Goal: Information Seeking & Learning: Learn about a topic

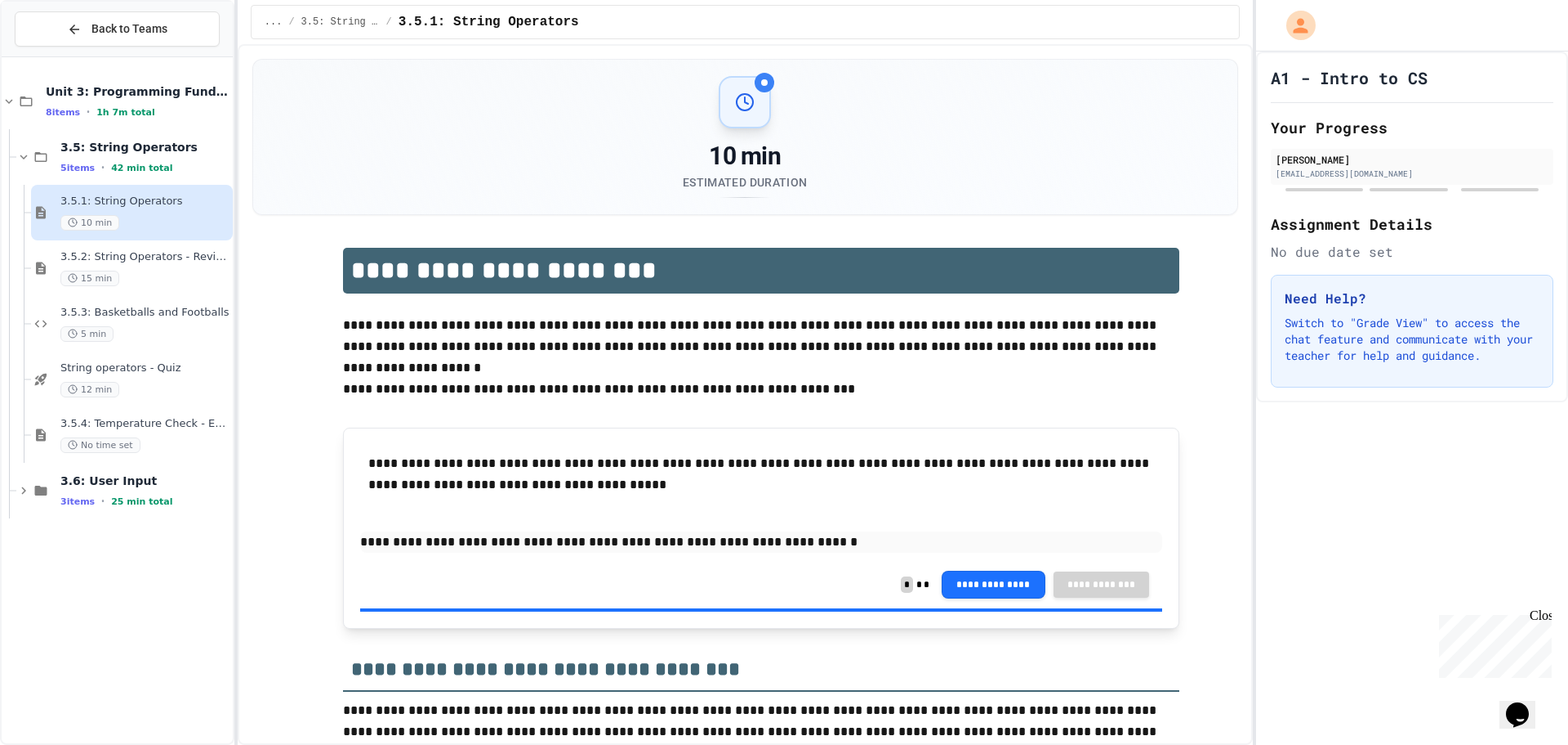
scroll to position [245, 0]
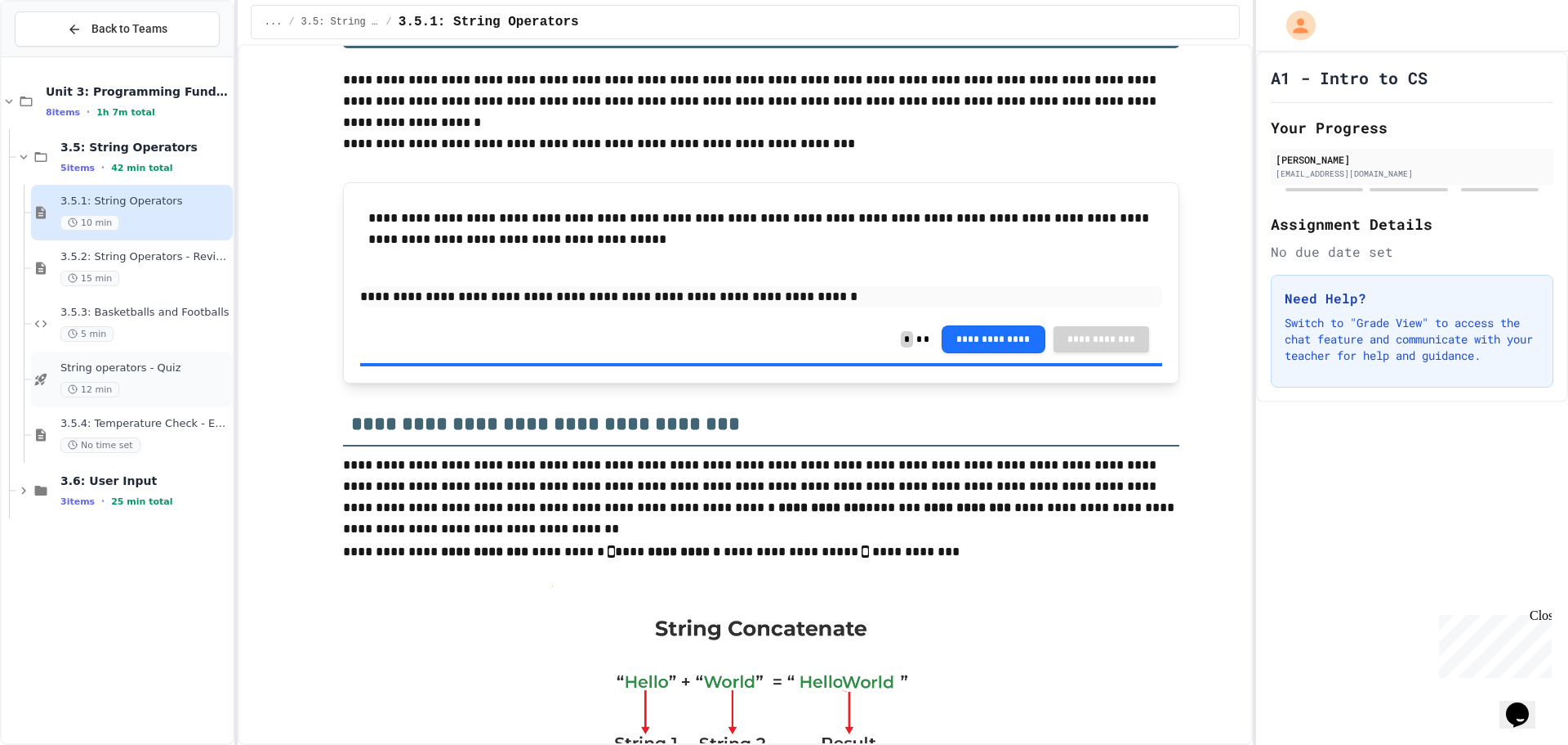
click at [128, 358] on div "String operators - Quiz 12 min" at bounding box center [131, 379] width 201 height 55
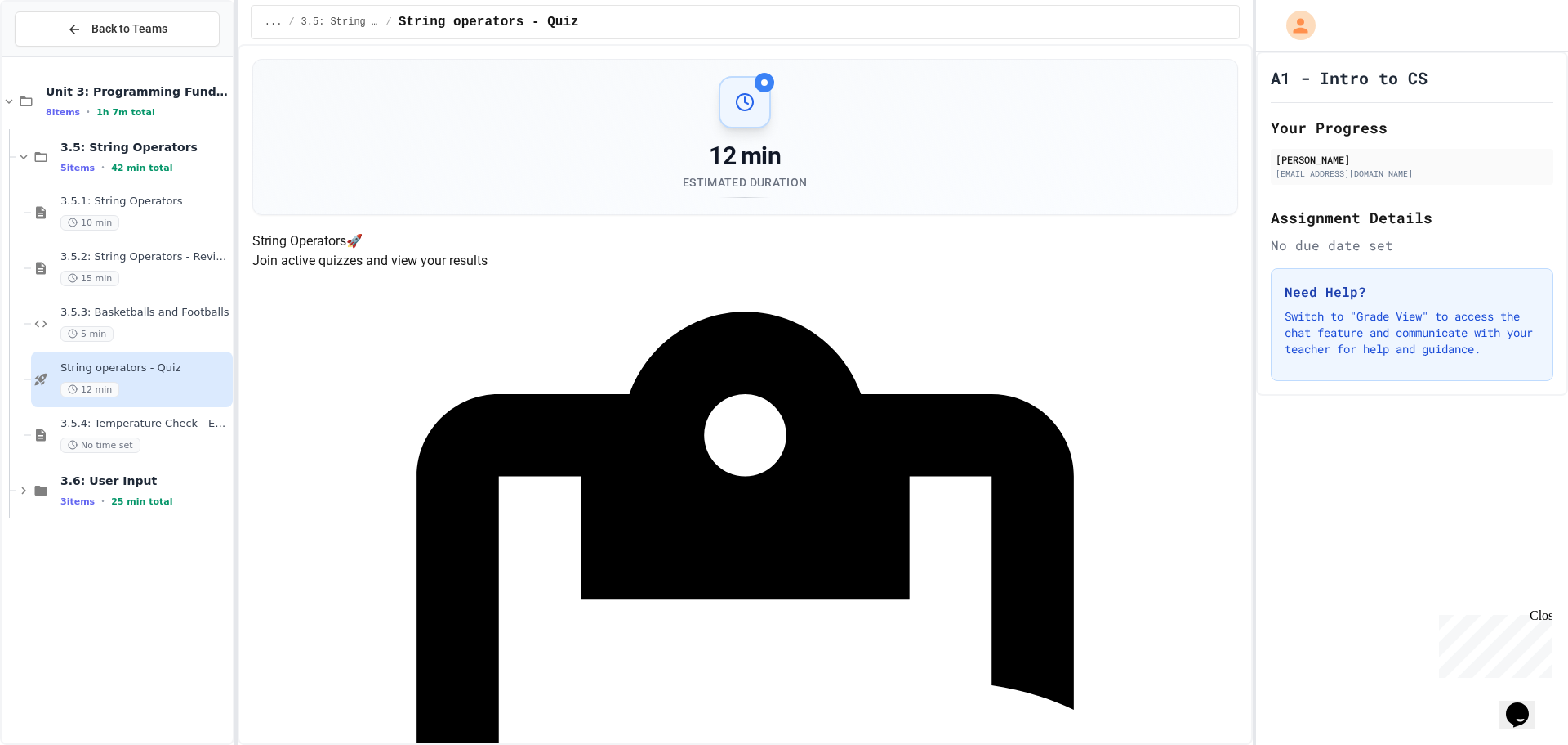
click at [191, 316] on span "3.5.3: Basketballs and Footballs" at bounding box center [145, 313] width 169 height 14
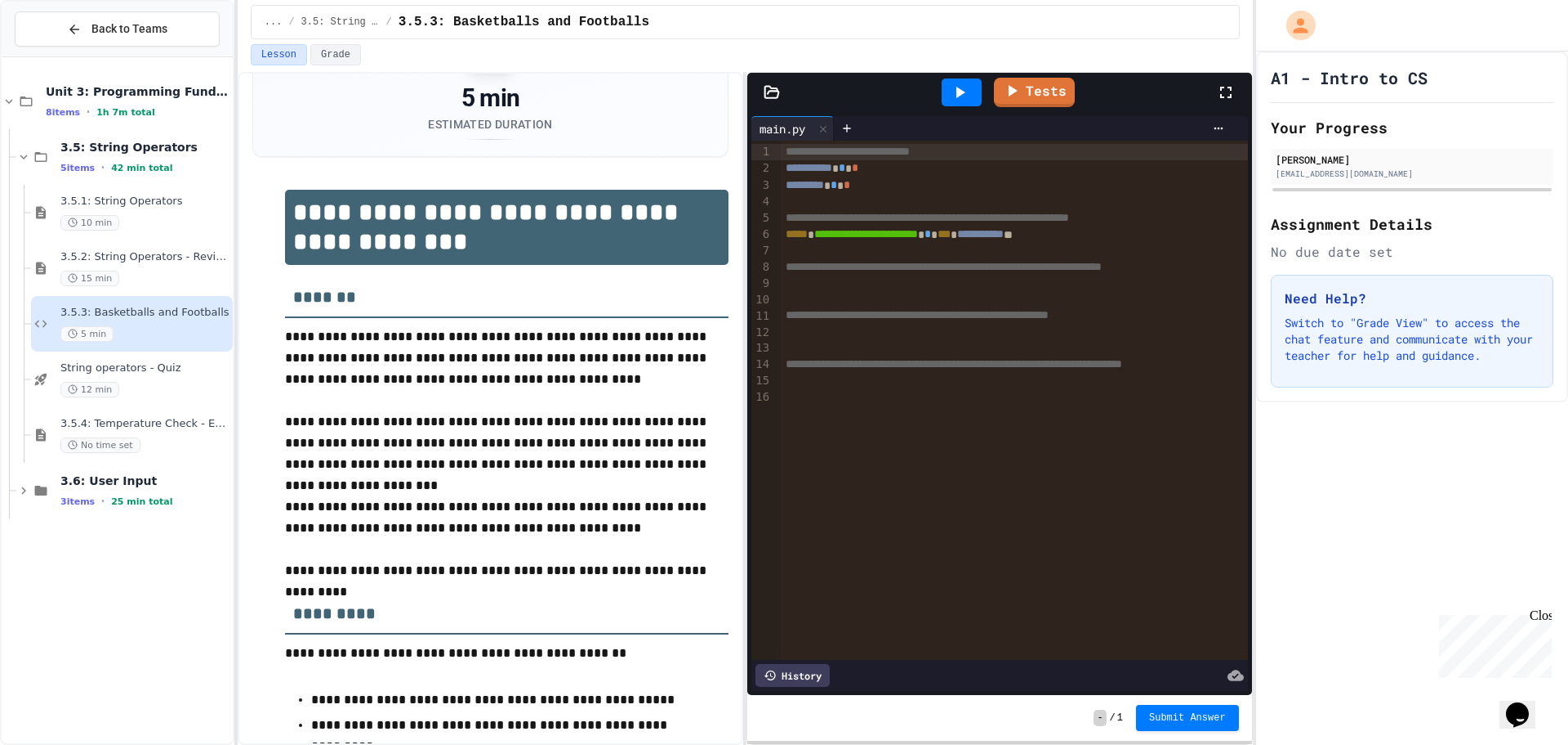
scroll to position [188, 0]
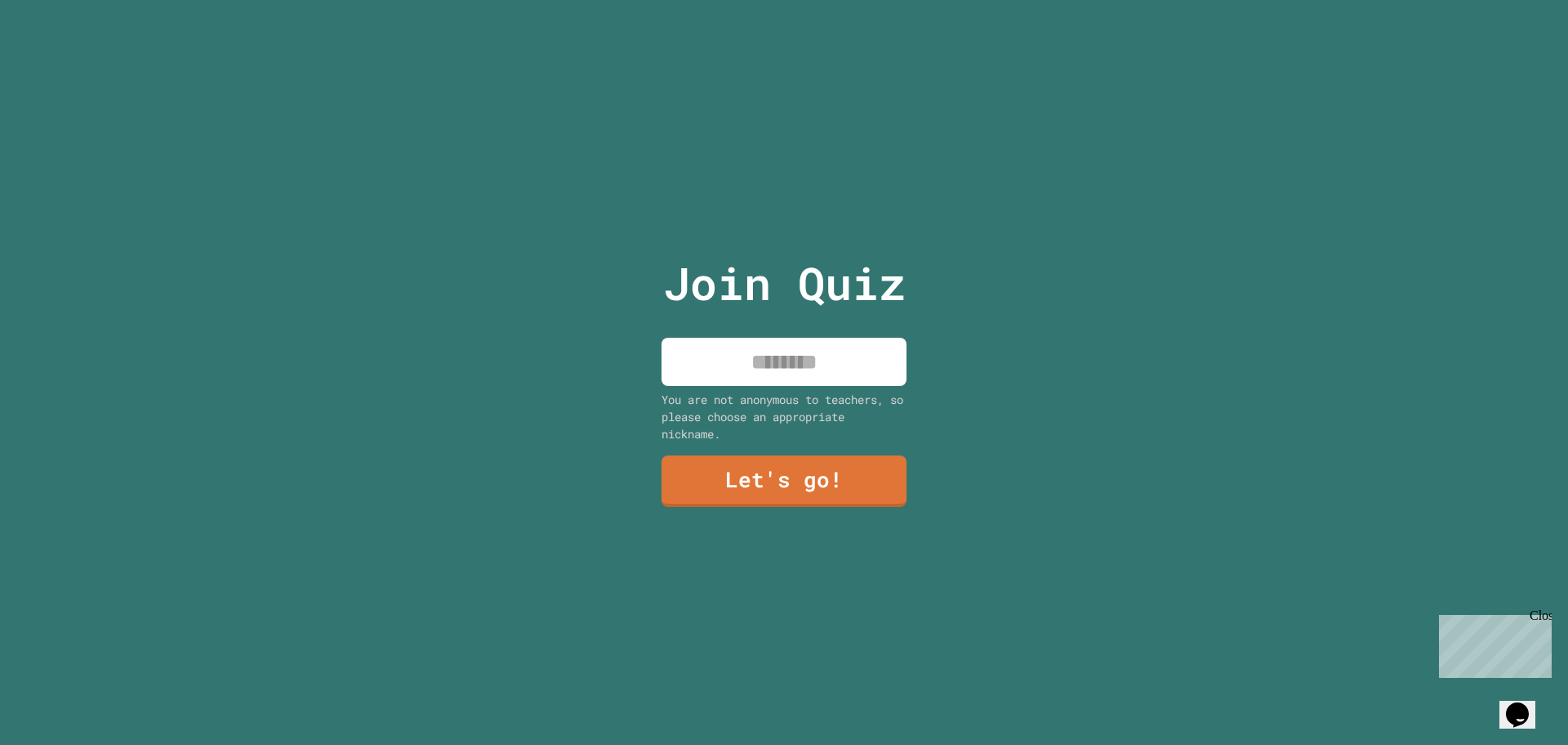
click at [714, 344] on input at bounding box center [784, 361] width 245 height 48
type input "*****"
click at [684, 472] on link "Let's go!" at bounding box center [784, 480] width 242 height 54
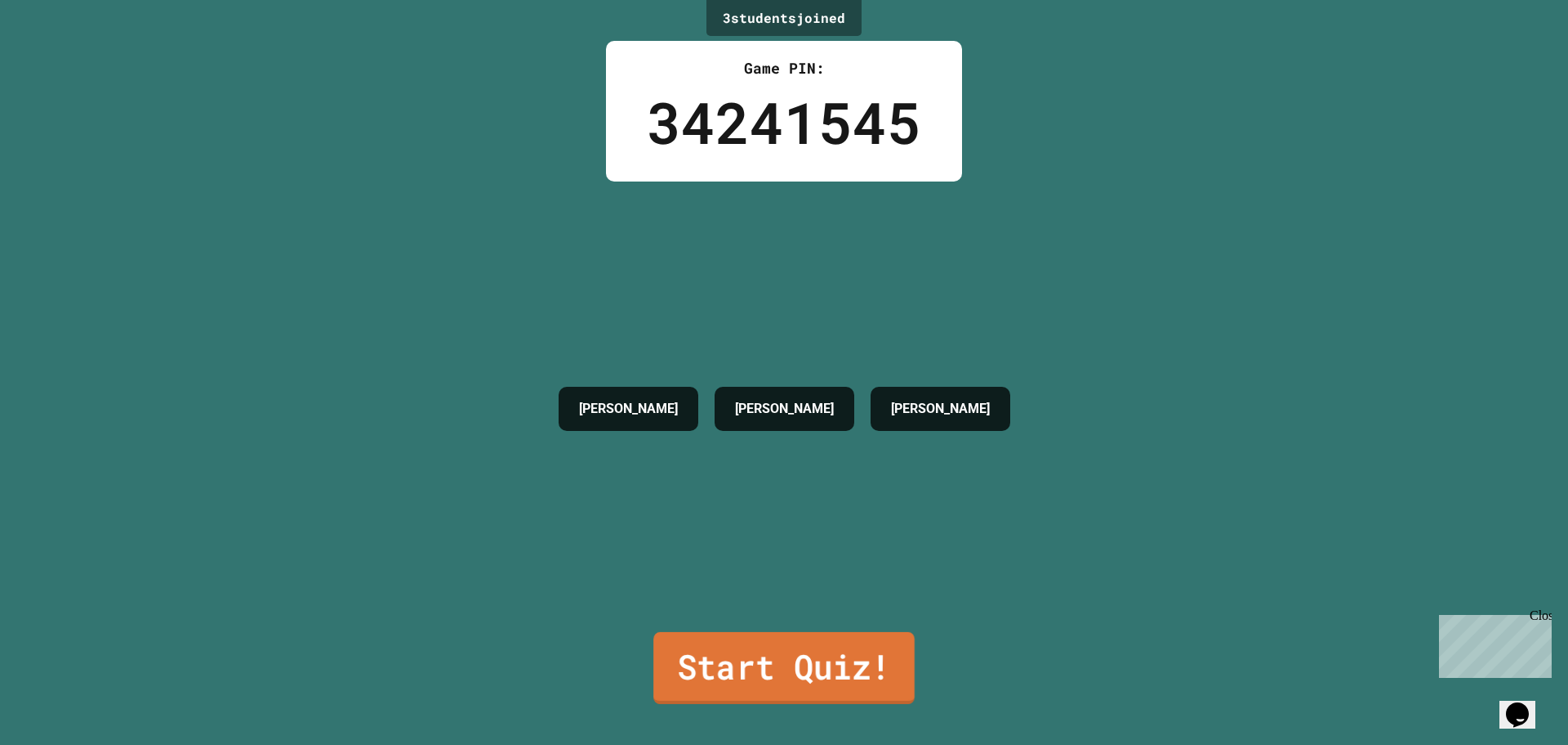
click at [718, 672] on link "Start Quiz!" at bounding box center [784, 668] width 261 height 72
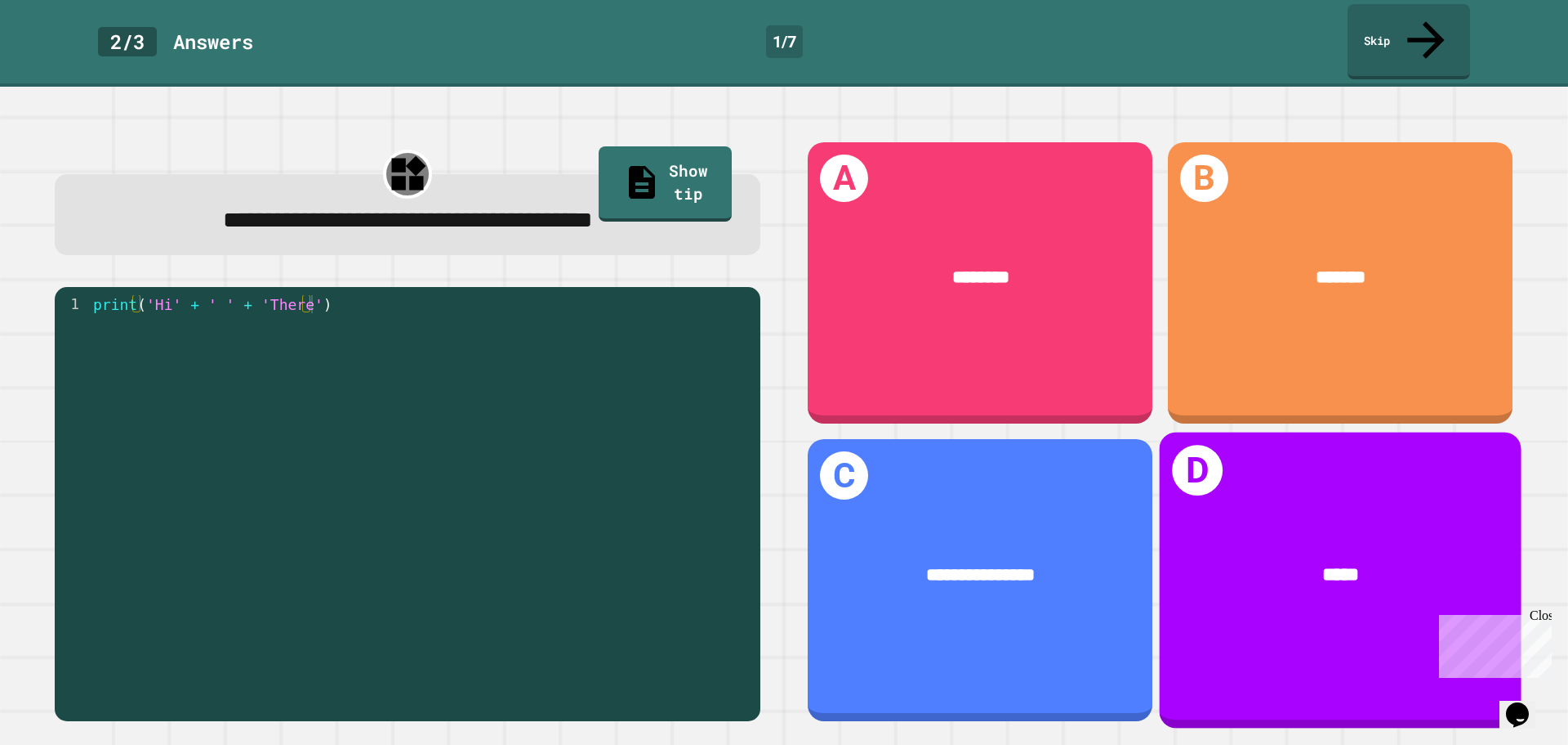
click at [1261, 452] on div "D *****" at bounding box center [1340, 580] width 362 height 296
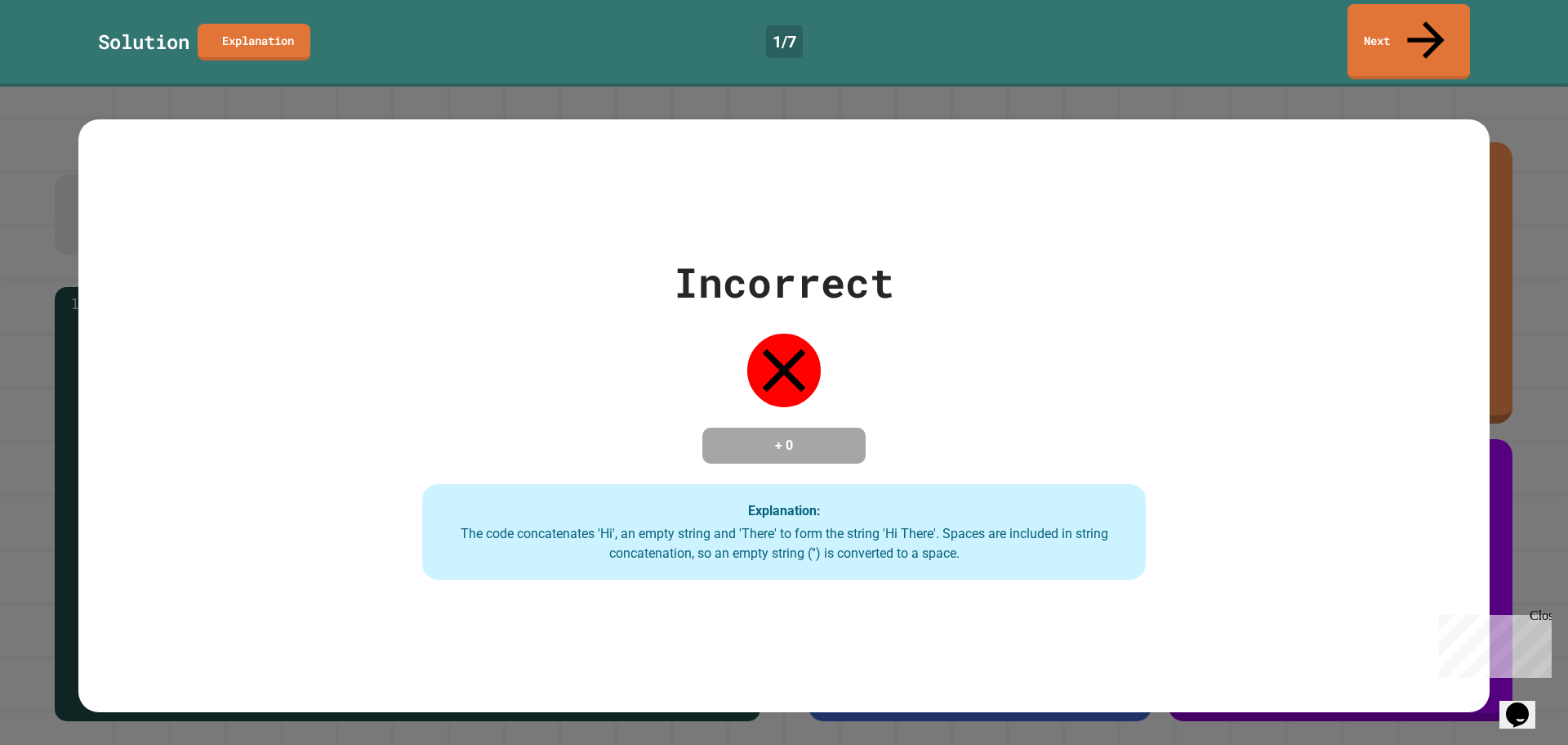
drag, startPoint x: 765, startPoint y: 381, endPoint x: 645, endPoint y: 375, distance: 120.1
click at [666, 396] on div "Incorrect + 0 Explanation: The code concatenates 'Hi', an empty string and 'The…" at bounding box center [784, 415] width 1035 height 329
click at [632, 369] on div "Incorrect + 0 Explanation: The code concatenates 'Hi', an empty string and 'The…" at bounding box center [784, 415] width 1035 height 329
click at [1409, 10] on link "Next" at bounding box center [1409, 40] width 121 height 79
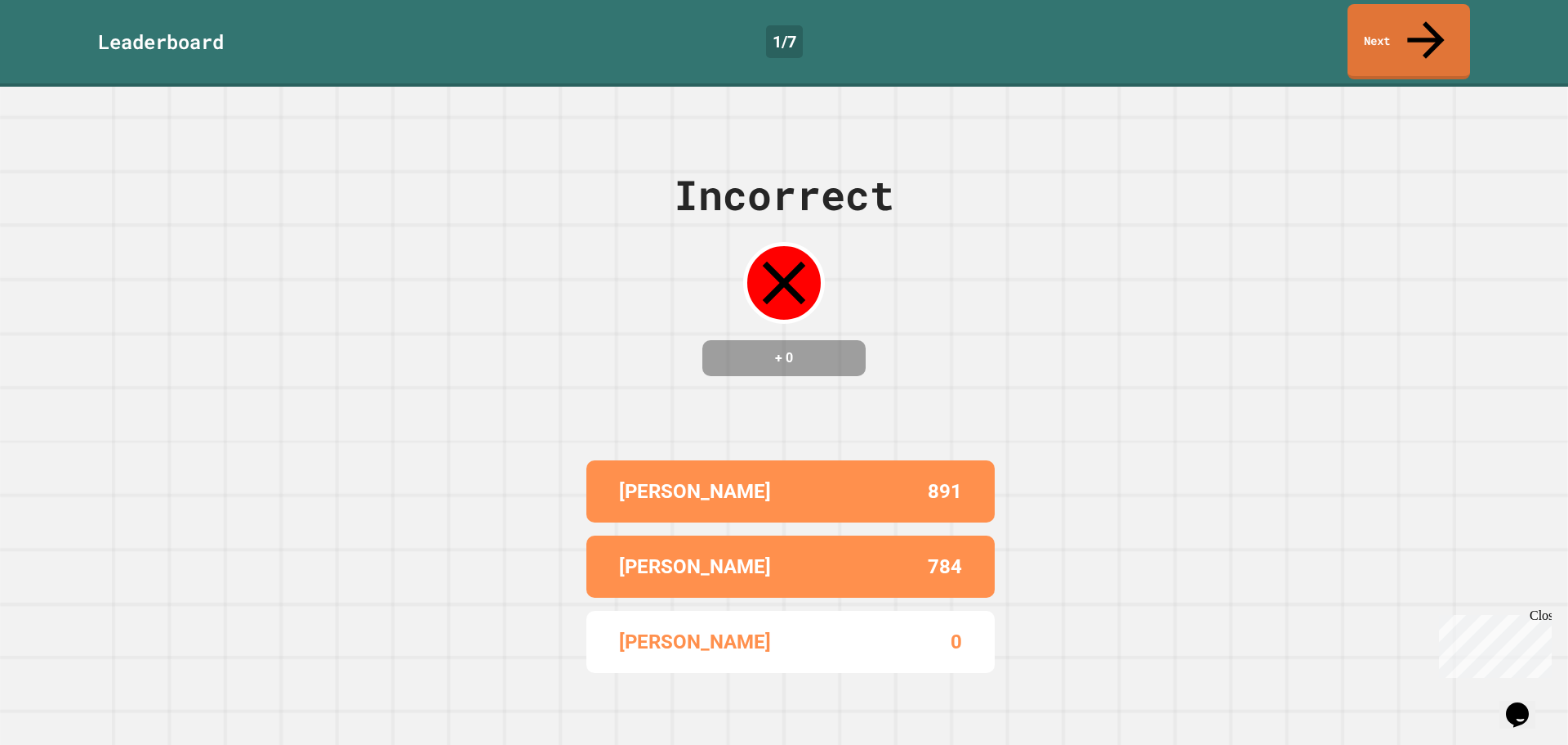
click at [1044, 346] on div "Incorrect + 0 HENRY 891 JENNY ZARAGOZA 784 ARLET 0" at bounding box center [784, 415] width 1568 height 658
click at [1460, 11] on link "Next" at bounding box center [1408, 39] width 118 height 79
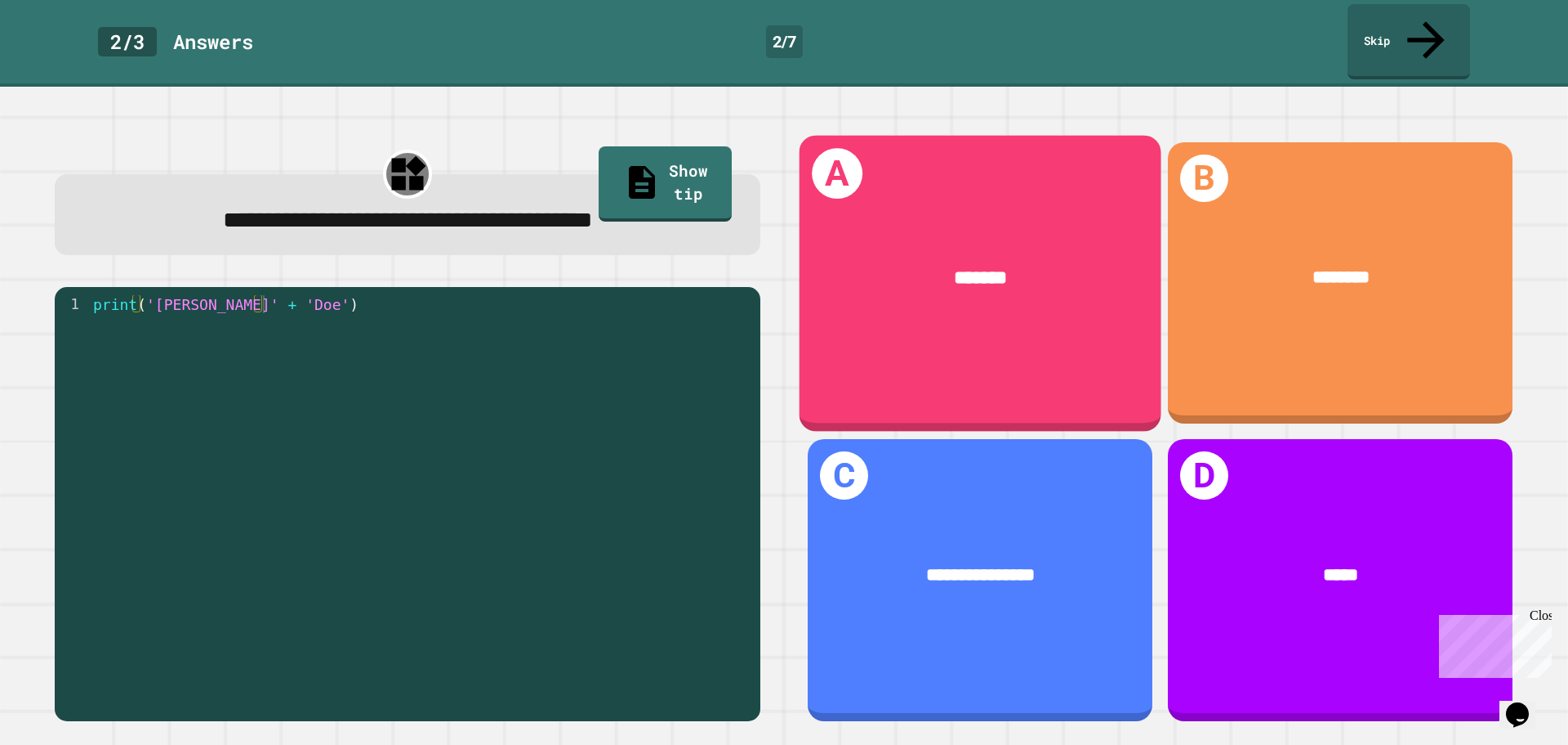
drag, startPoint x: 993, startPoint y: 255, endPoint x: 985, endPoint y: 249, distance: 10.0
click at [985, 268] on span "*******" at bounding box center [981, 277] width 53 height 18
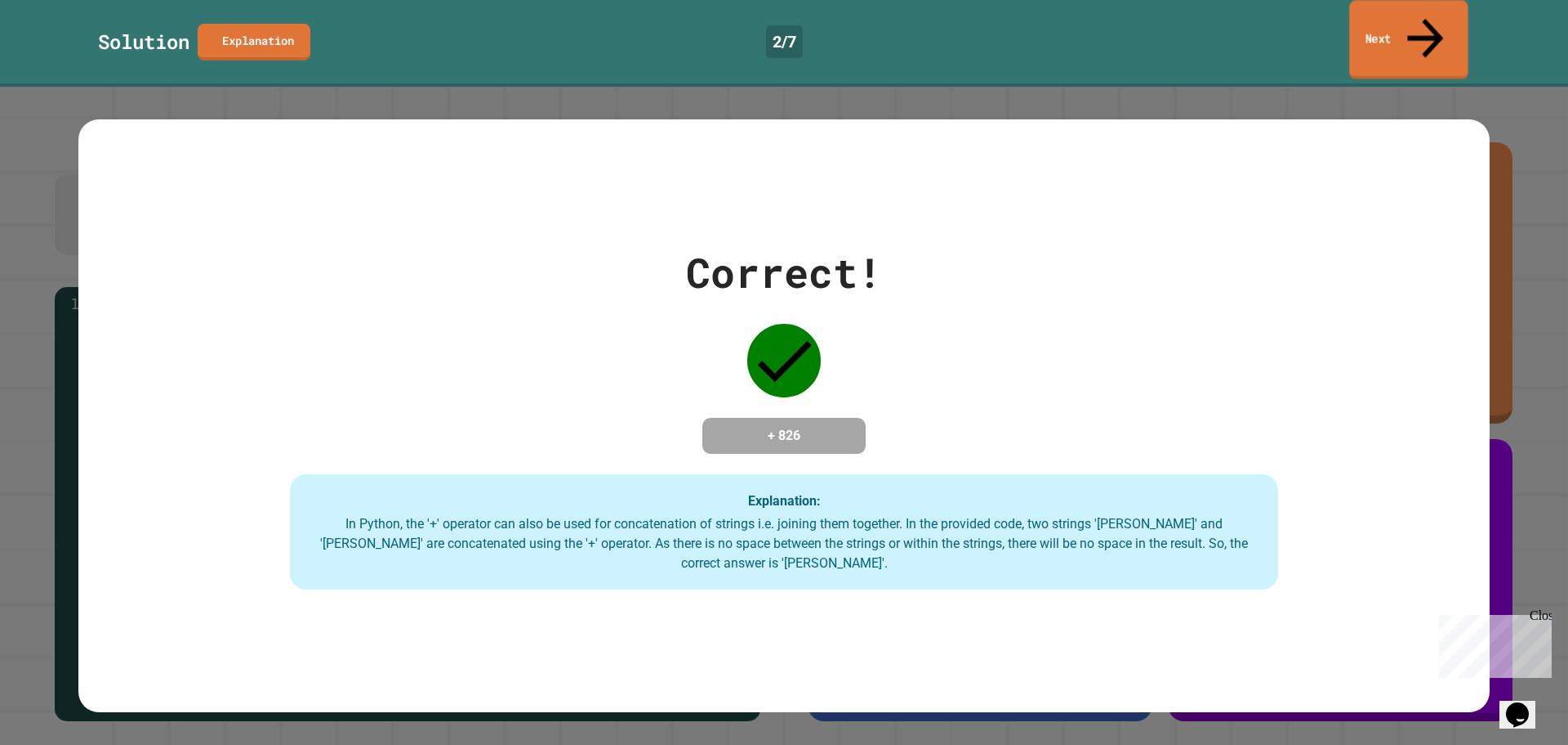
click at [1386, 24] on link "Next" at bounding box center [1408, 39] width 118 height 79
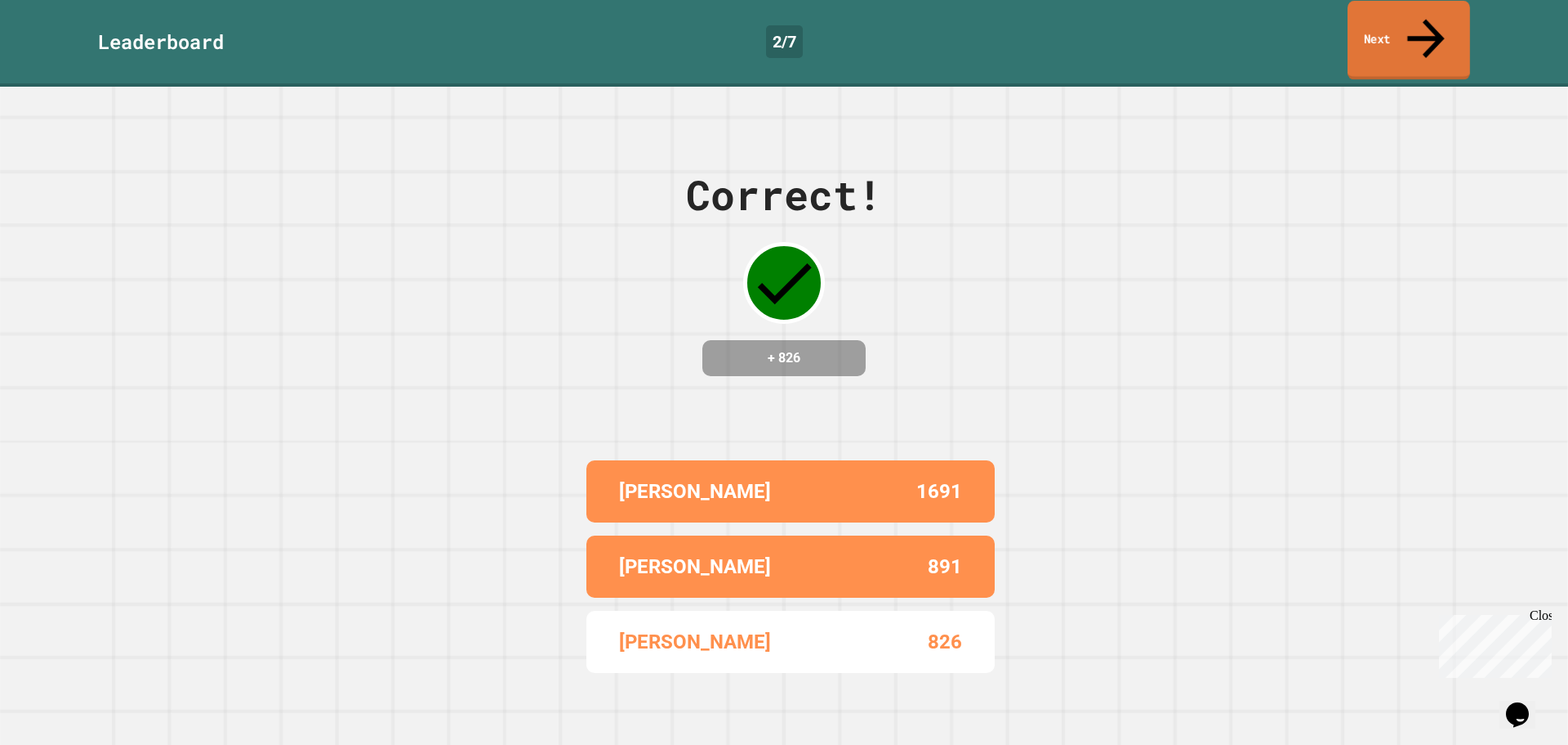
click at [1450, 30] on link "Next" at bounding box center [1409, 40] width 123 height 79
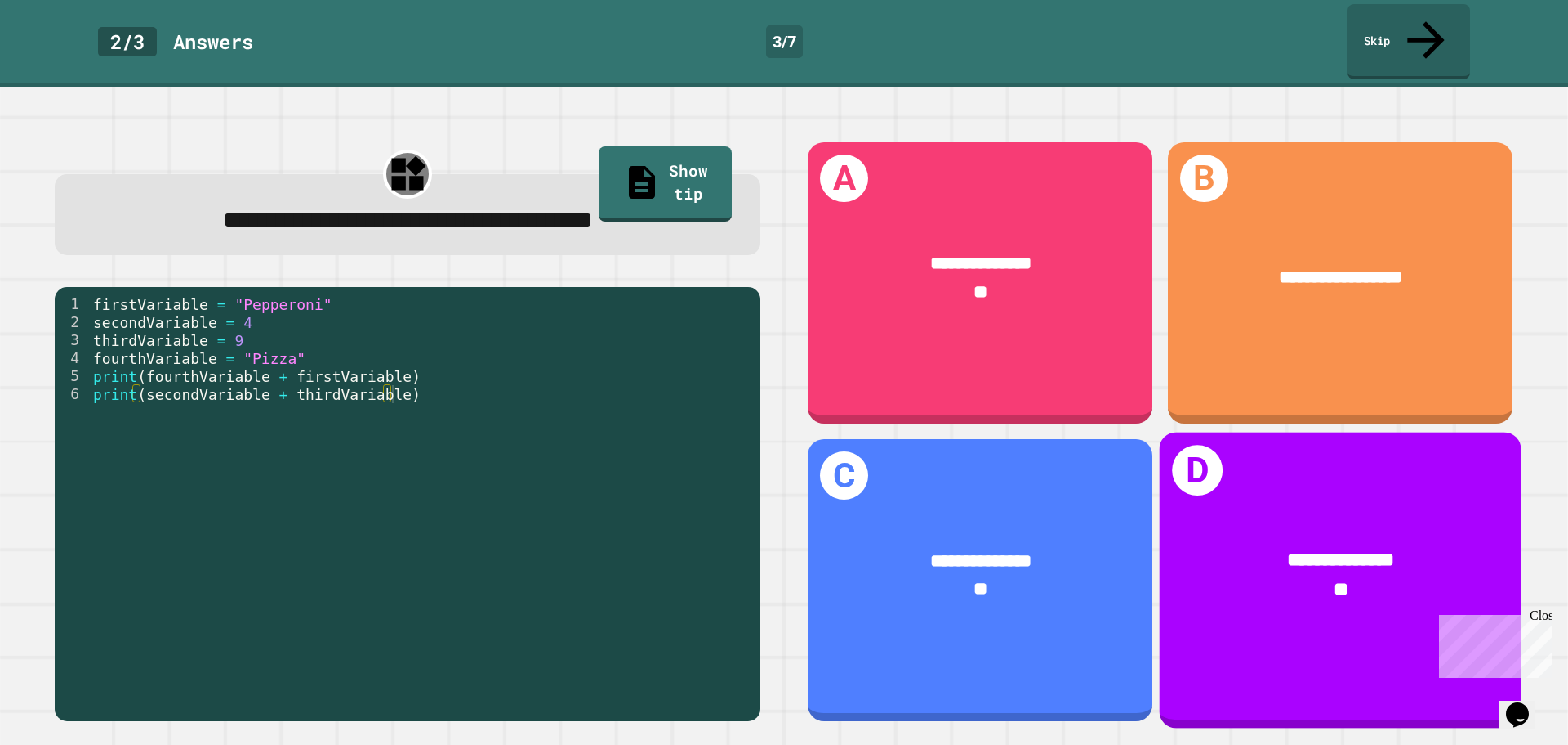
click at [1361, 599] on div "**********" at bounding box center [1340, 575] width 362 height 134
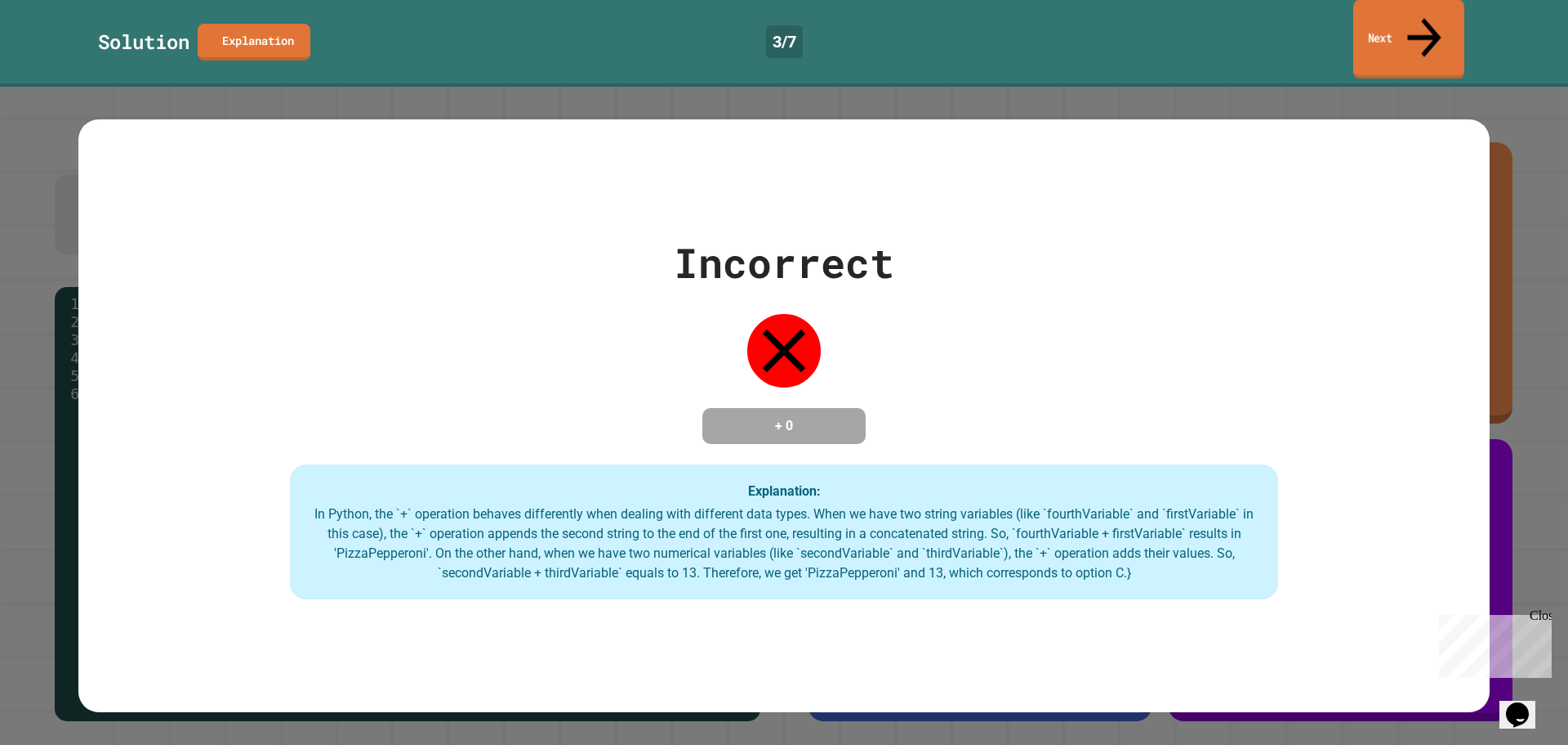
click at [1462, 8] on link "Next" at bounding box center [1409, 39] width 111 height 79
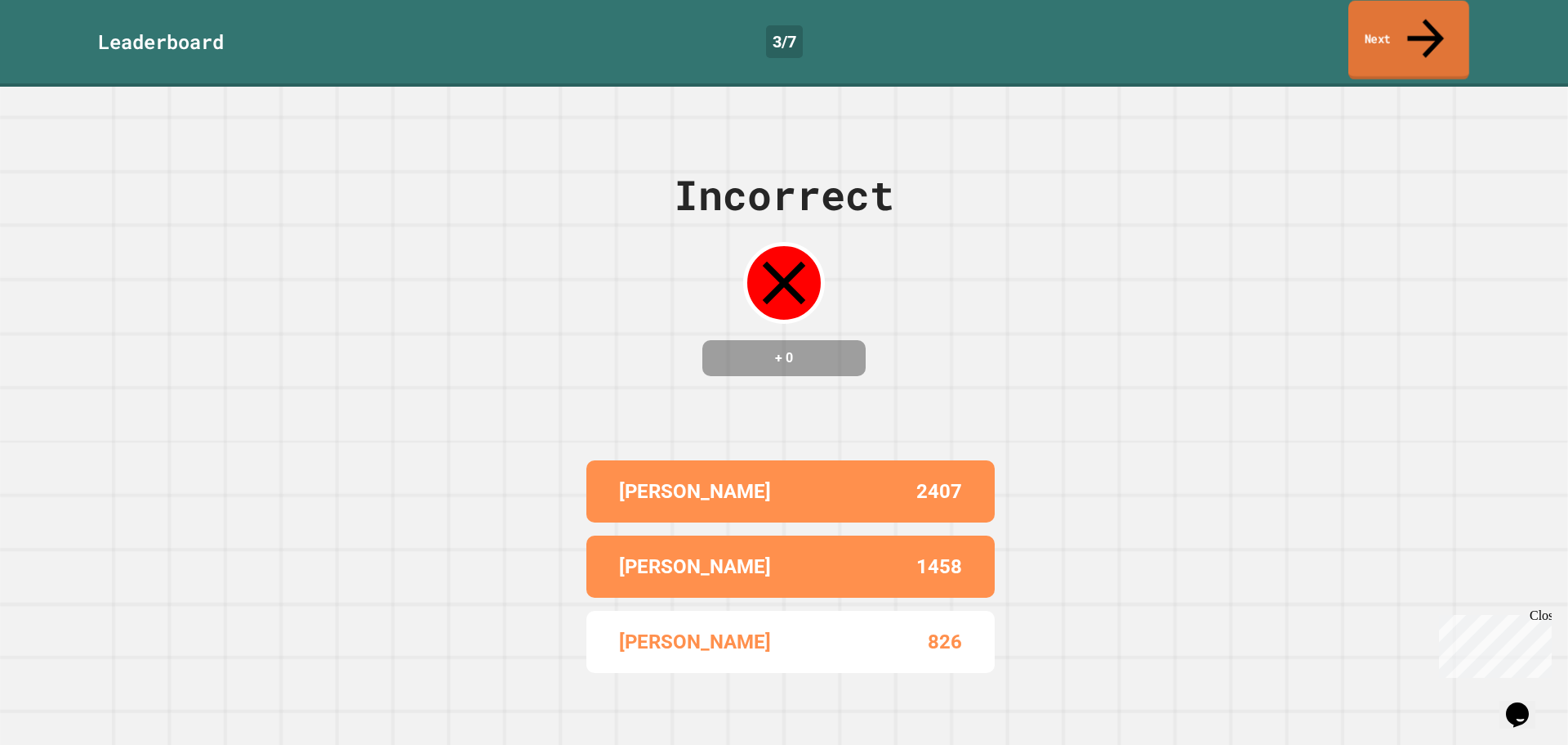
click at [1388, 2] on link "Next" at bounding box center [1409, 40] width 121 height 79
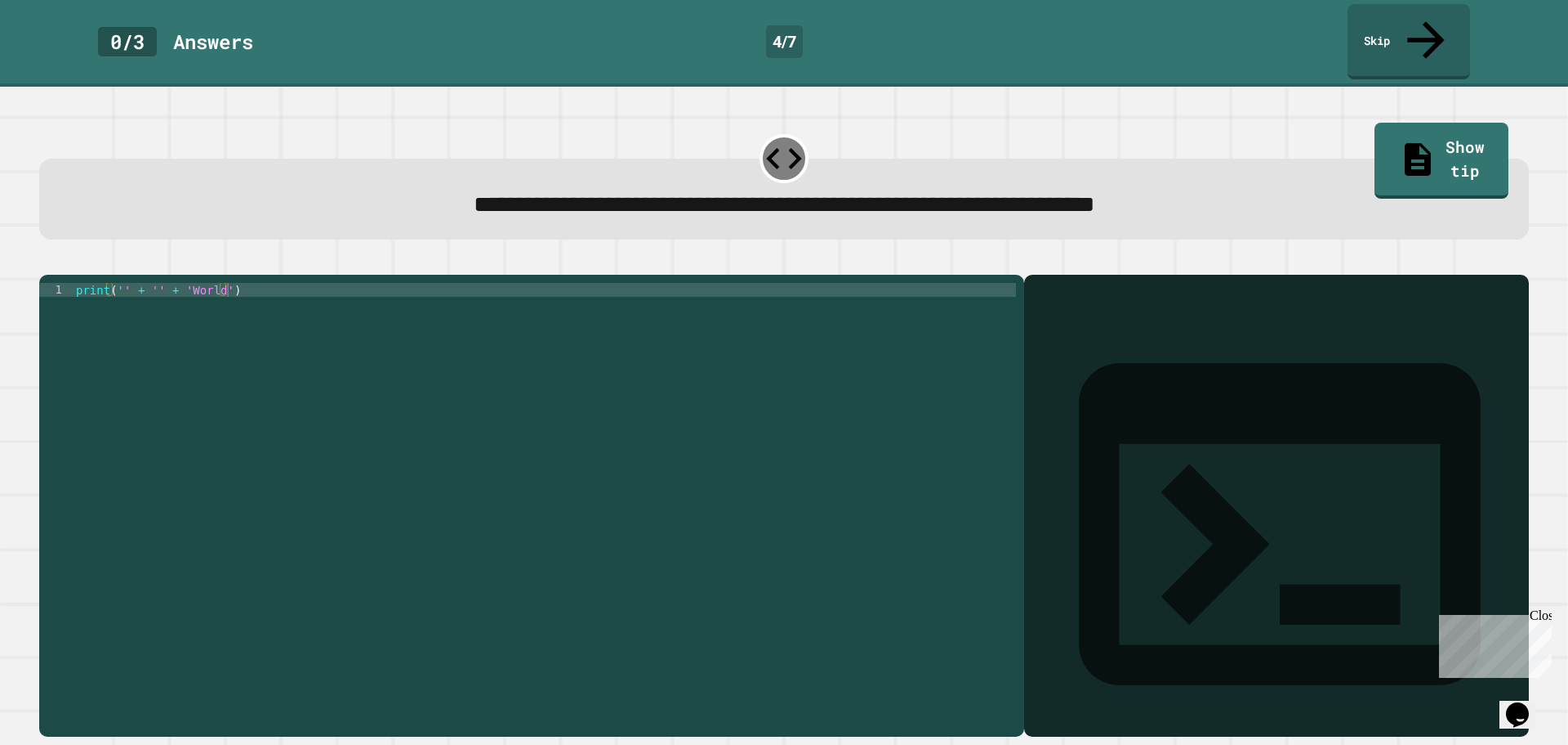
click at [120, 283] on div "print ( '' + '' + 'World' )" at bounding box center [544, 505] width 943 height 444
type textarea "**********"
click at [1401, 21] on link "Skip" at bounding box center [1409, 39] width 114 height 79
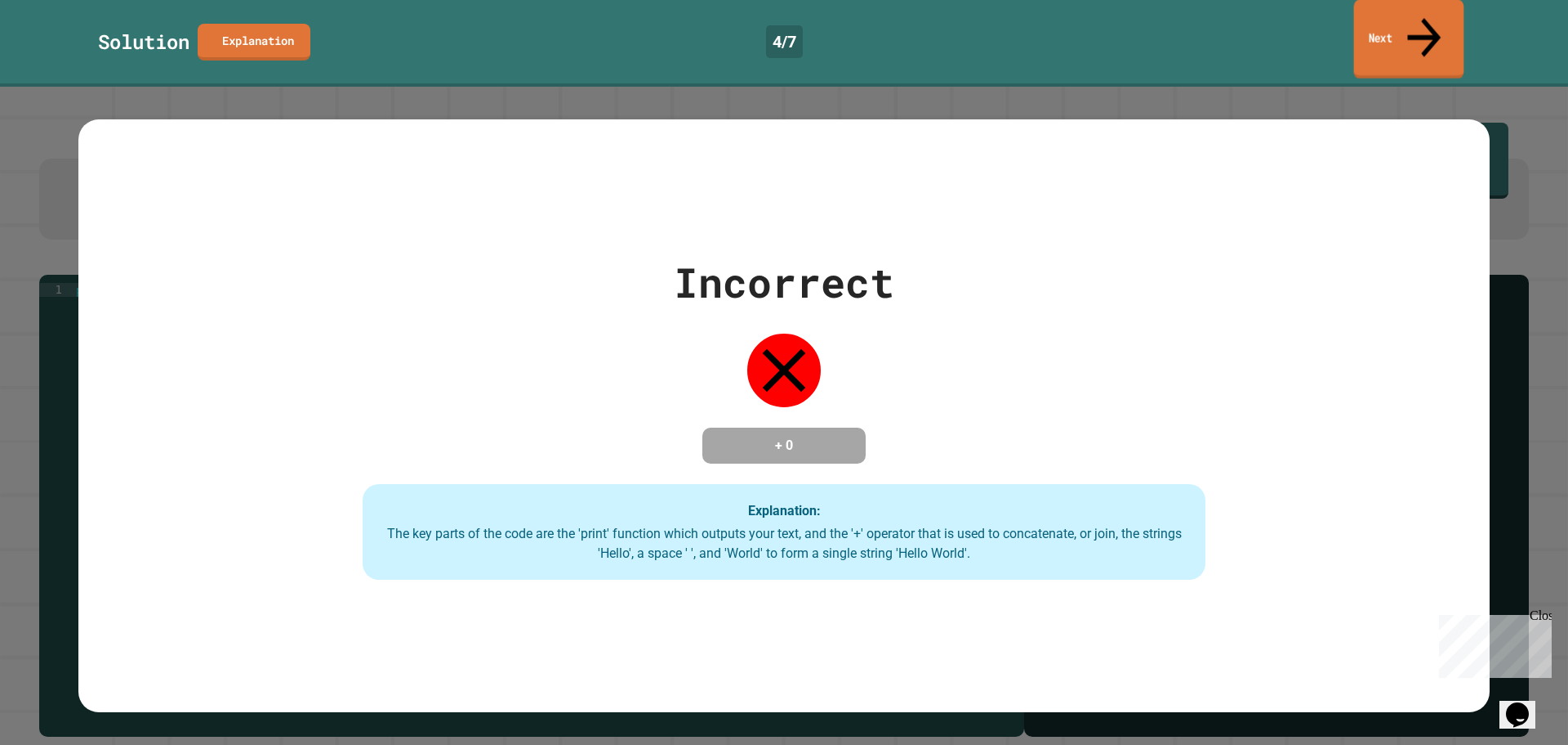
click at [1391, 24] on link "Next" at bounding box center [1409, 39] width 110 height 79
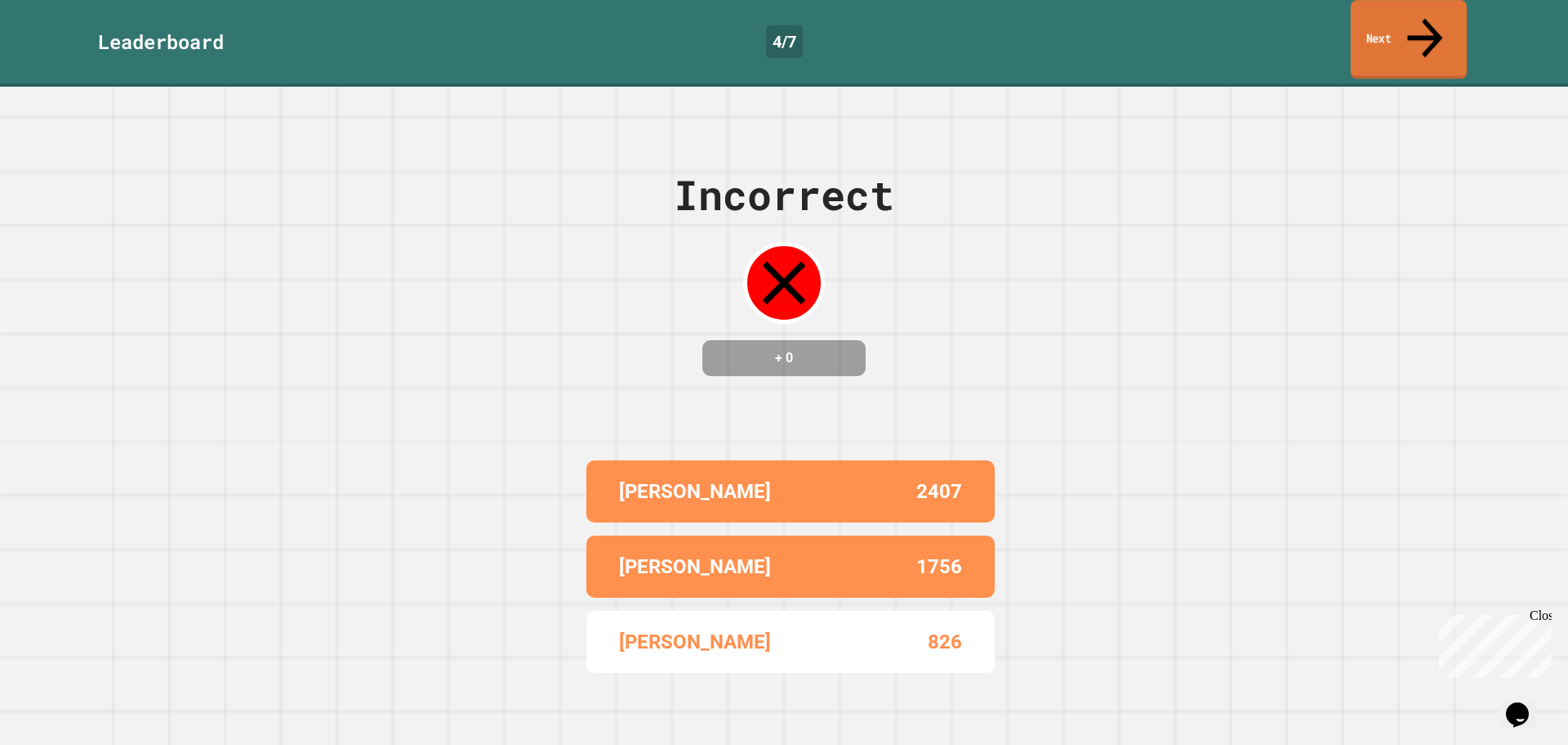
click at [1371, 6] on link "Next" at bounding box center [1409, 39] width 116 height 79
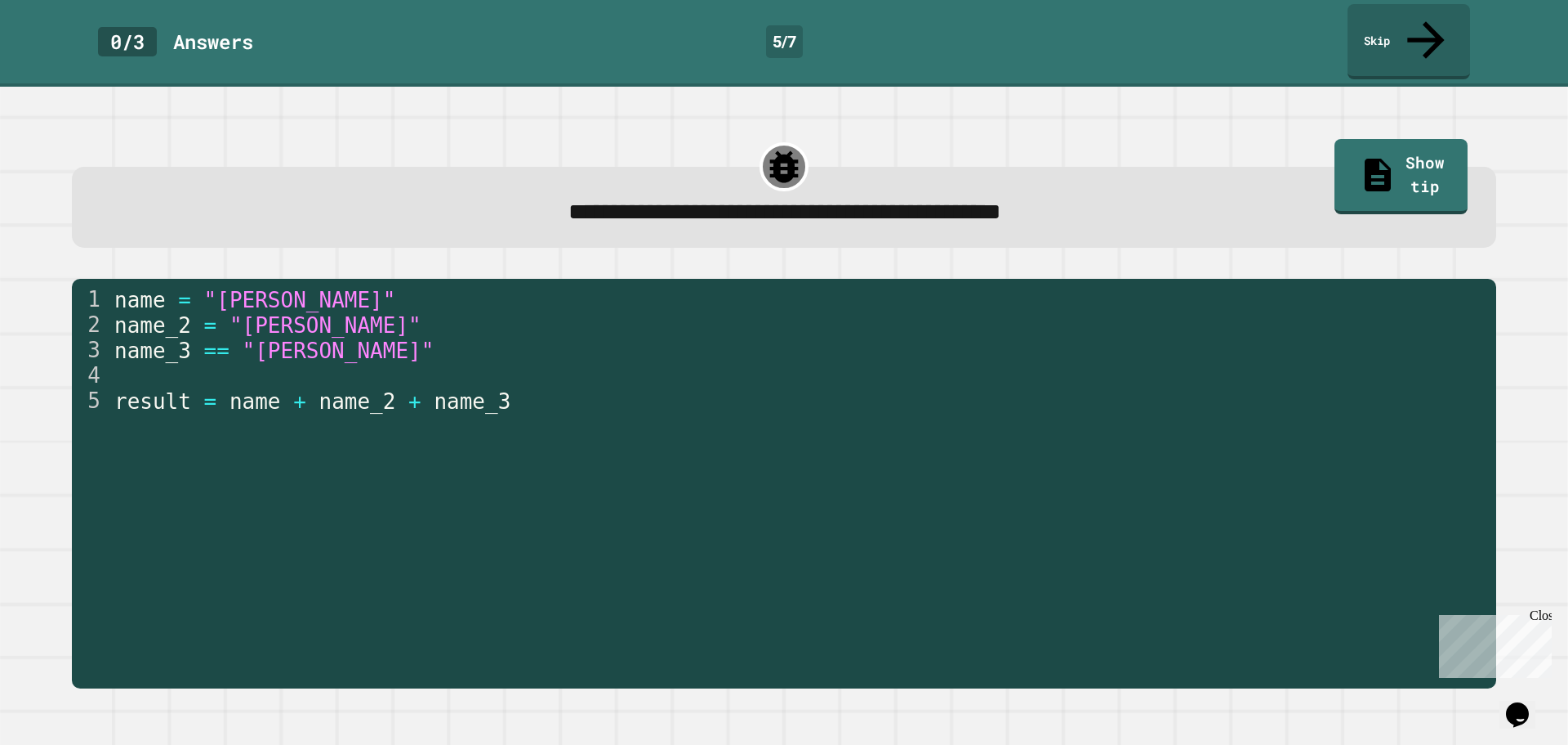
click at [110, 363] on div "4" at bounding box center [91, 375] width 39 height 25
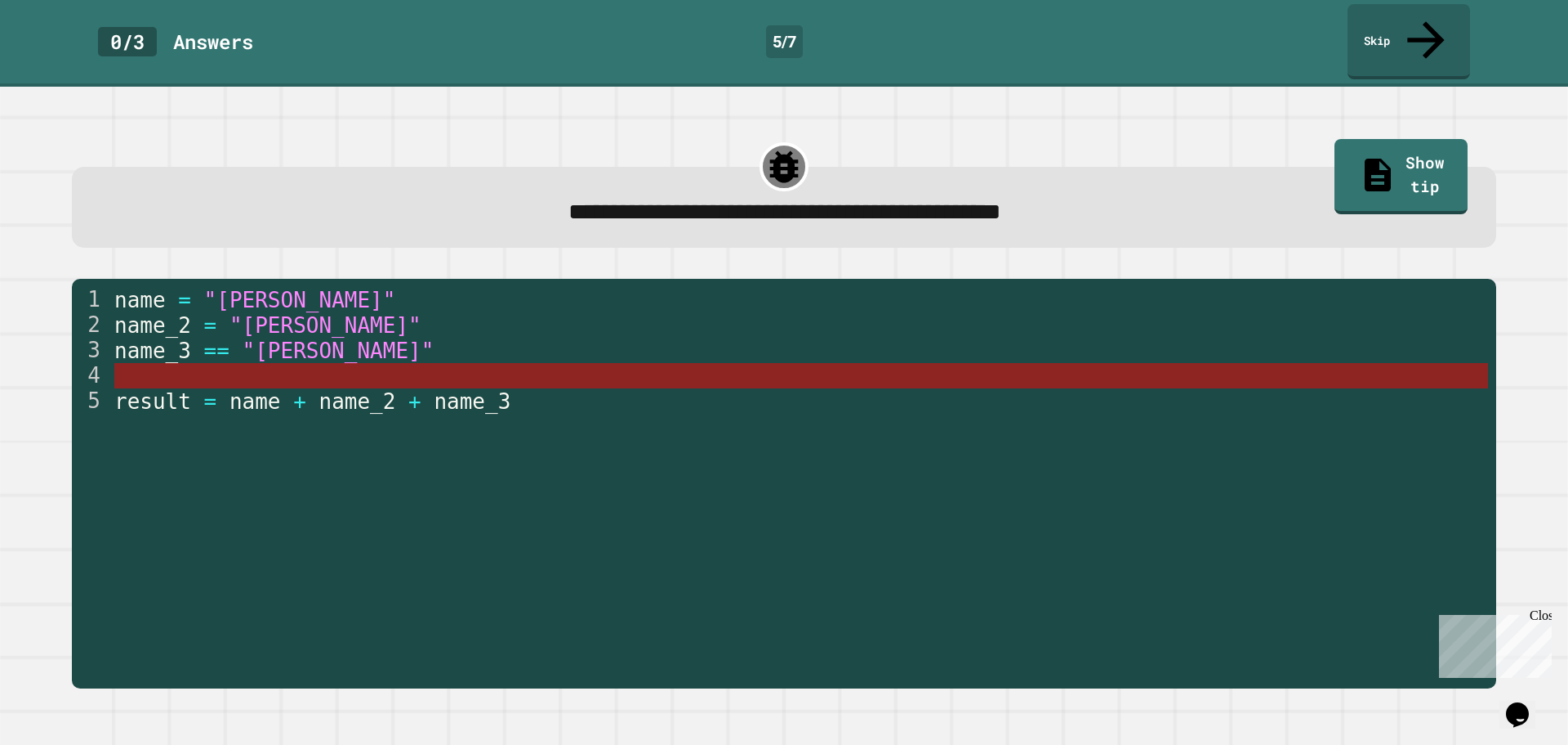
click at [116, 344] on div "name = "John" name_2 = "Beth" name_3 == "Joe" result = name + name_2 + name_3" at bounding box center [800, 501] width 1378 height 430
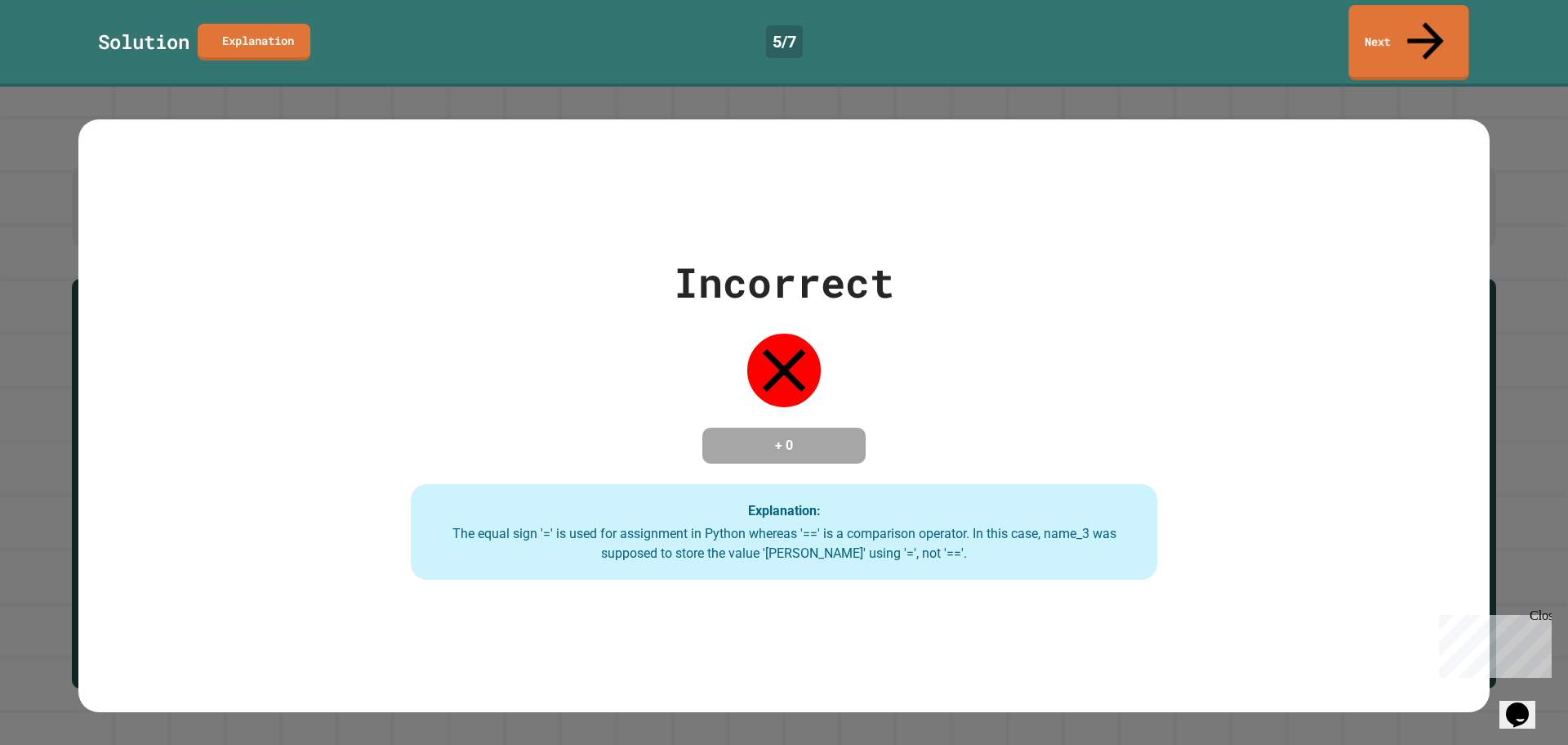
click at [1442, 18] on link "Next" at bounding box center [1409, 43] width 120 height 75
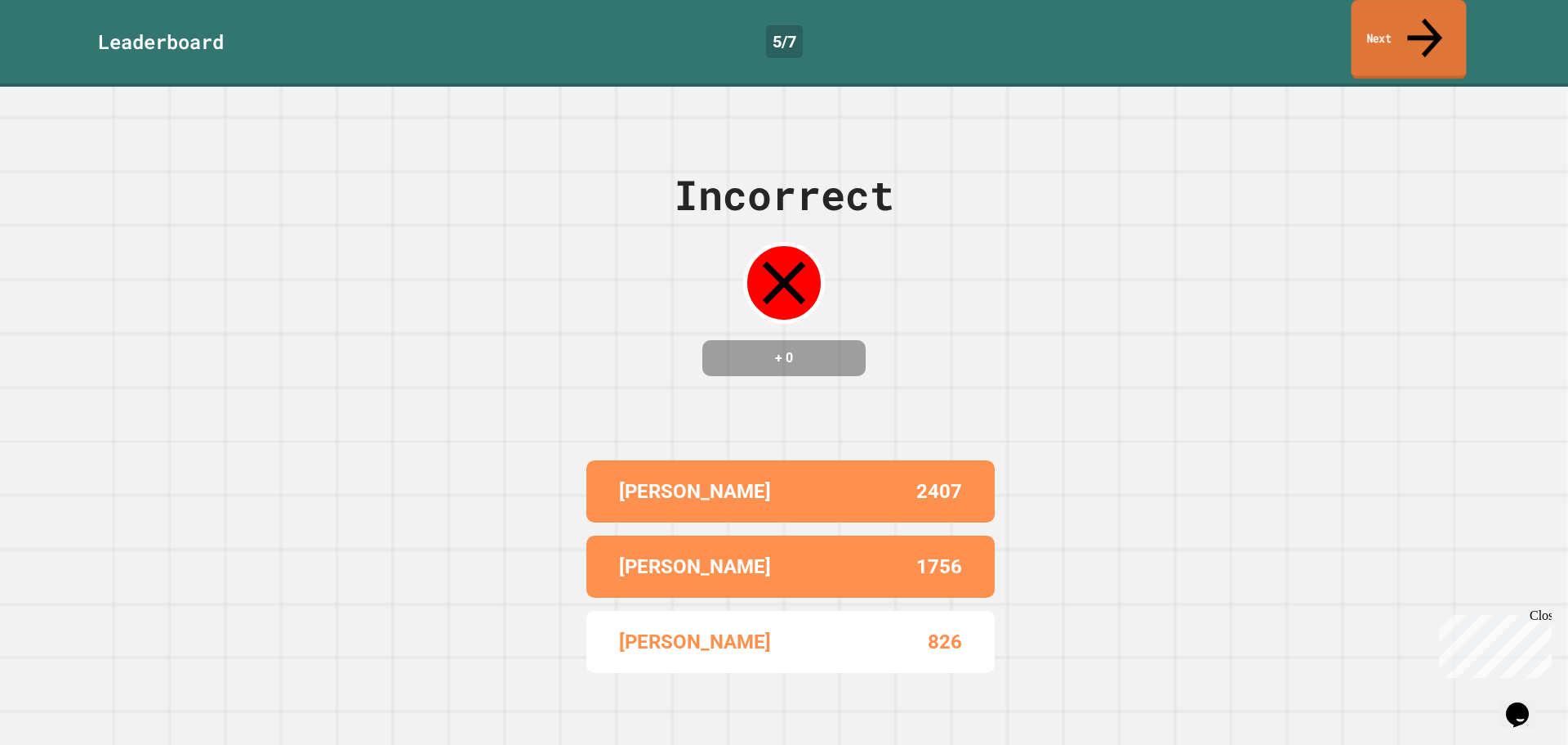
click at [1387, 28] on link "Next" at bounding box center [1409, 39] width 115 height 79
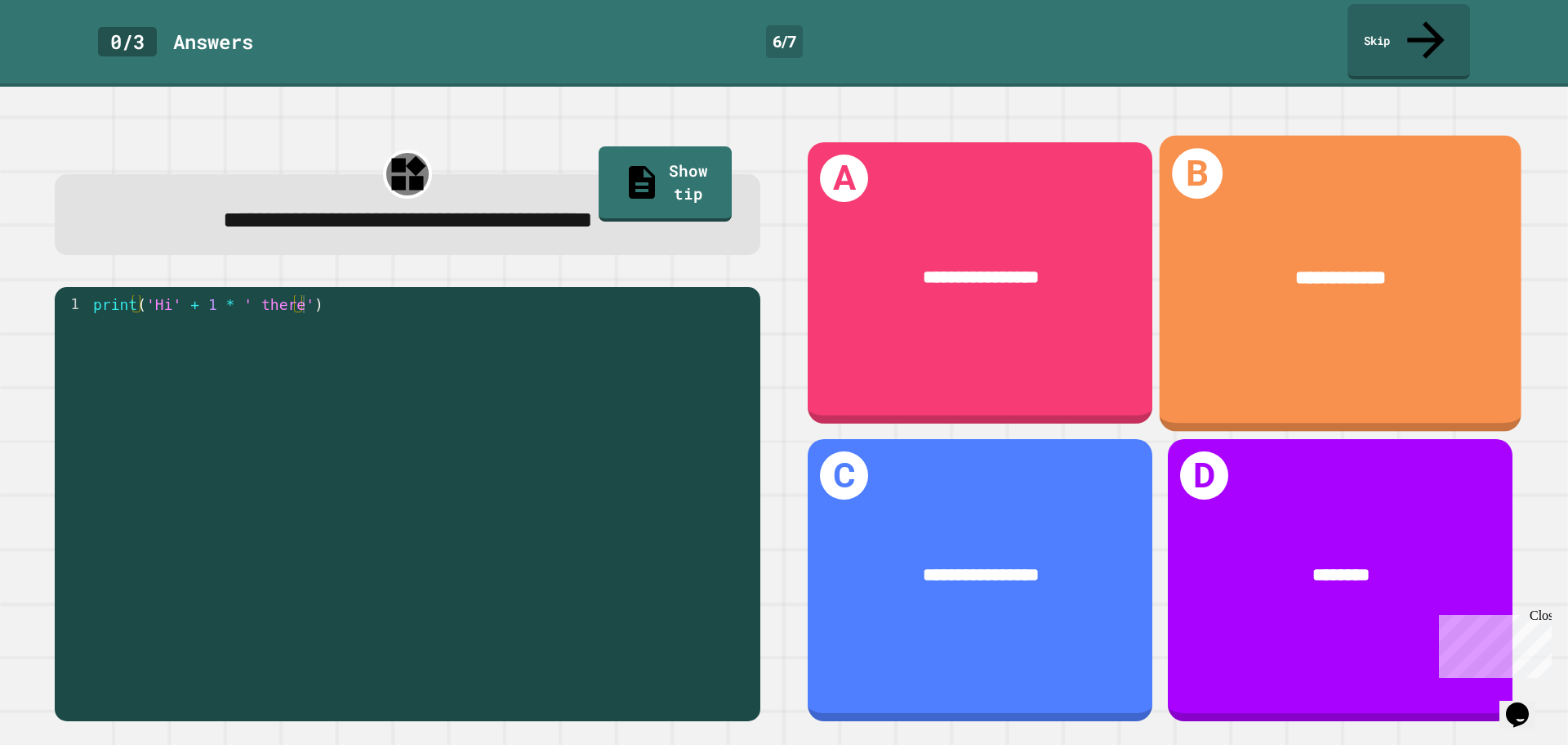
click at [1425, 264] on div "**********" at bounding box center [1340, 279] width 285 height 30
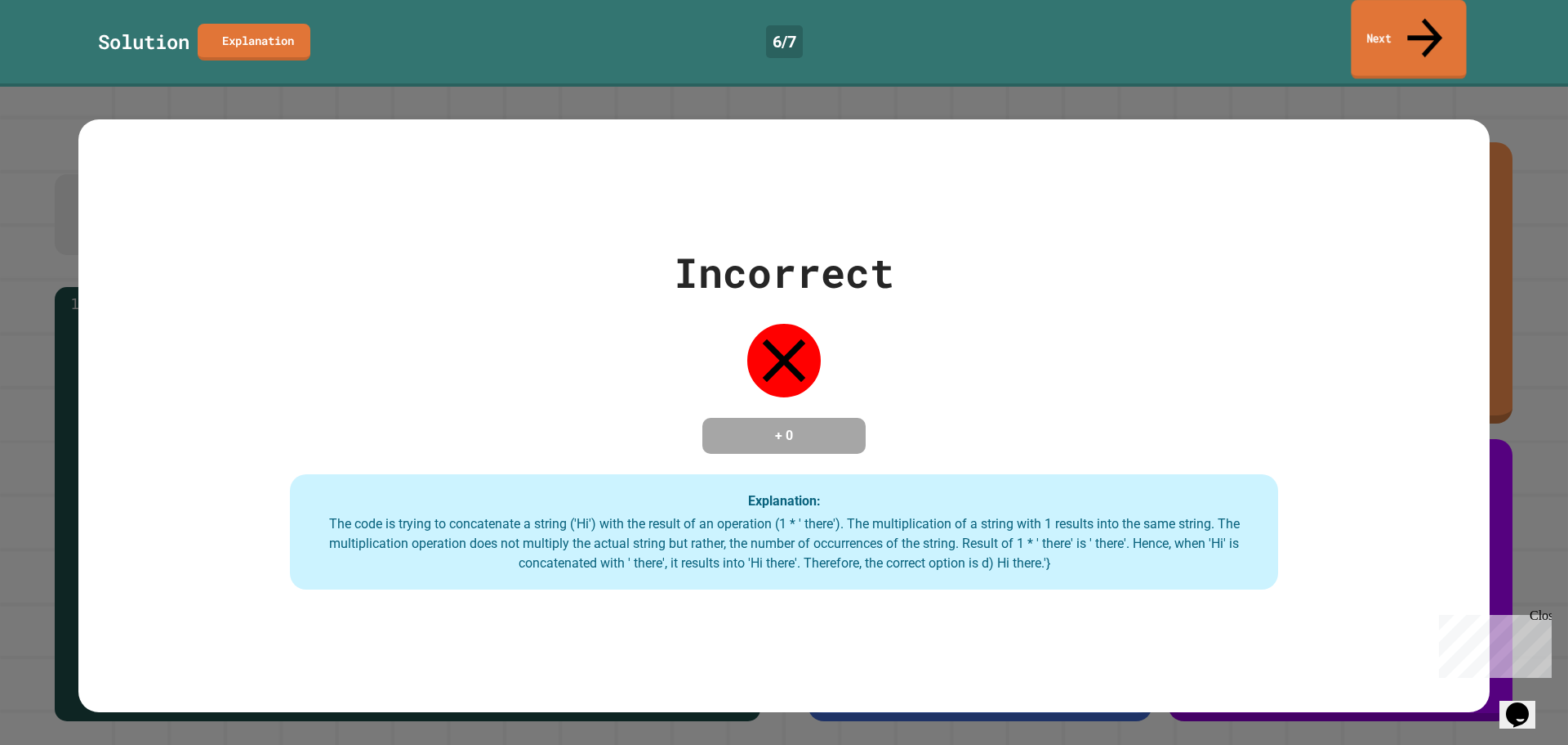
click at [1397, 26] on link "Next" at bounding box center [1408, 39] width 115 height 79
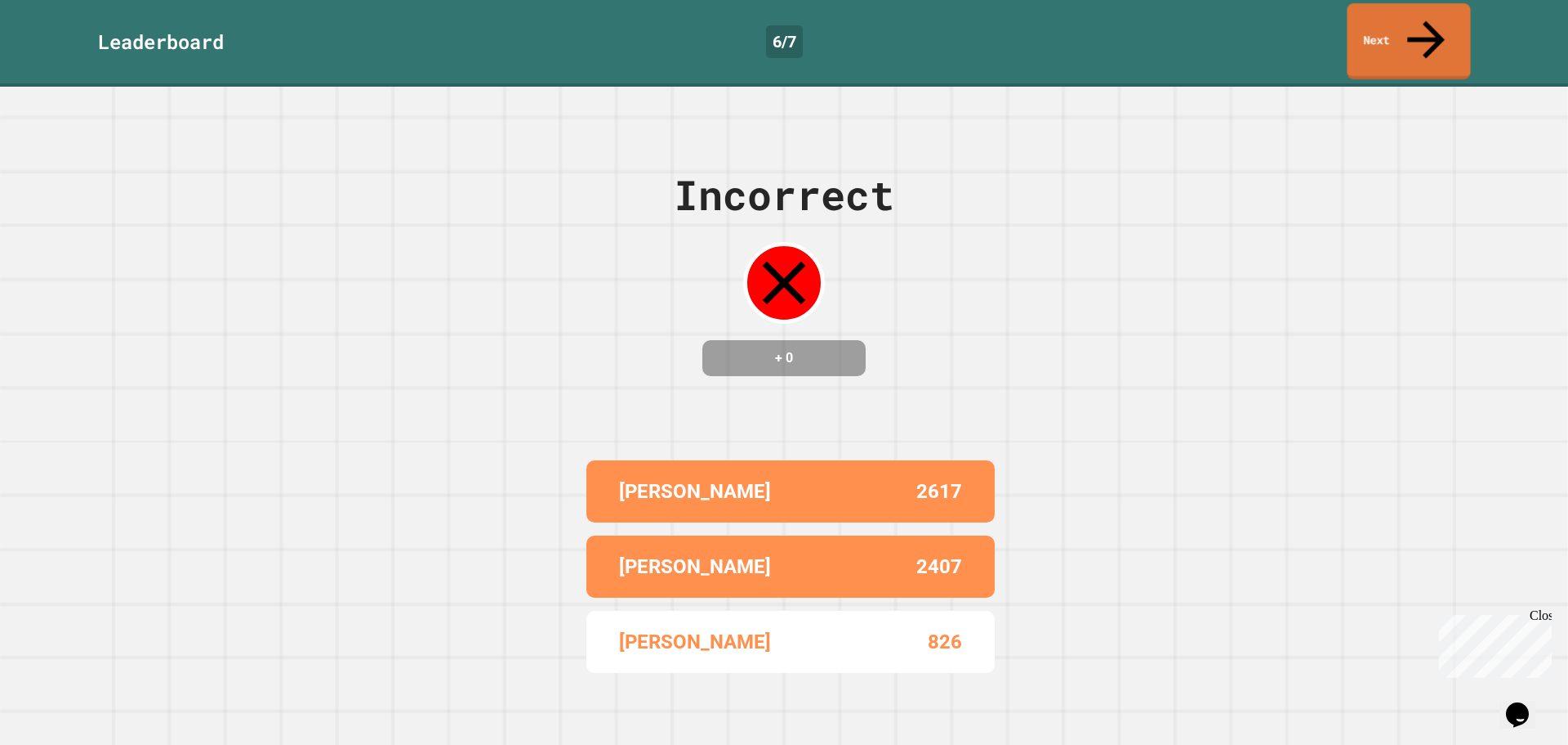
click at [1391, 30] on link "Next" at bounding box center [1409, 41] width 124 height 76
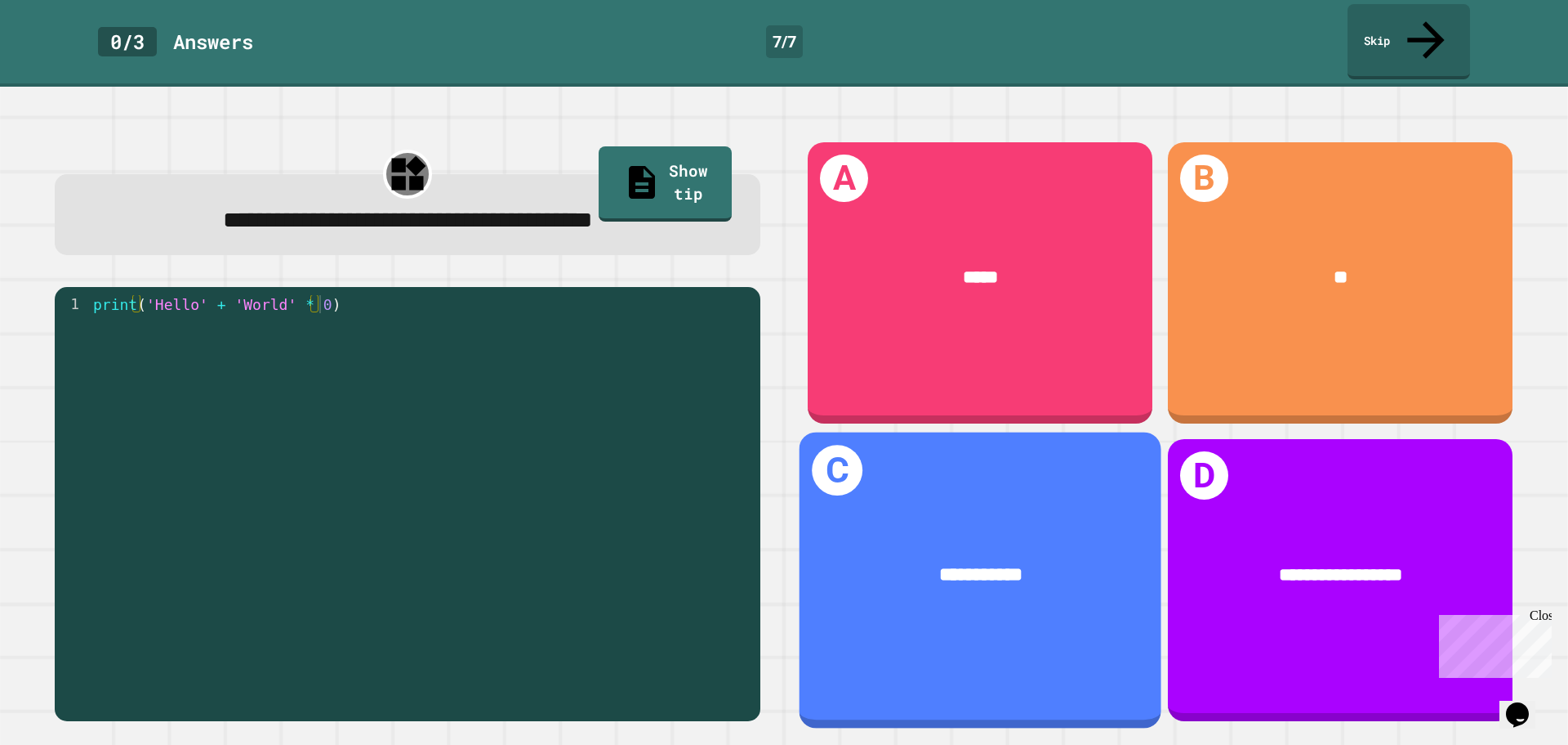
click at [1044, 479] on div "**********" at bounding box center [980, 580] width 362 height 296
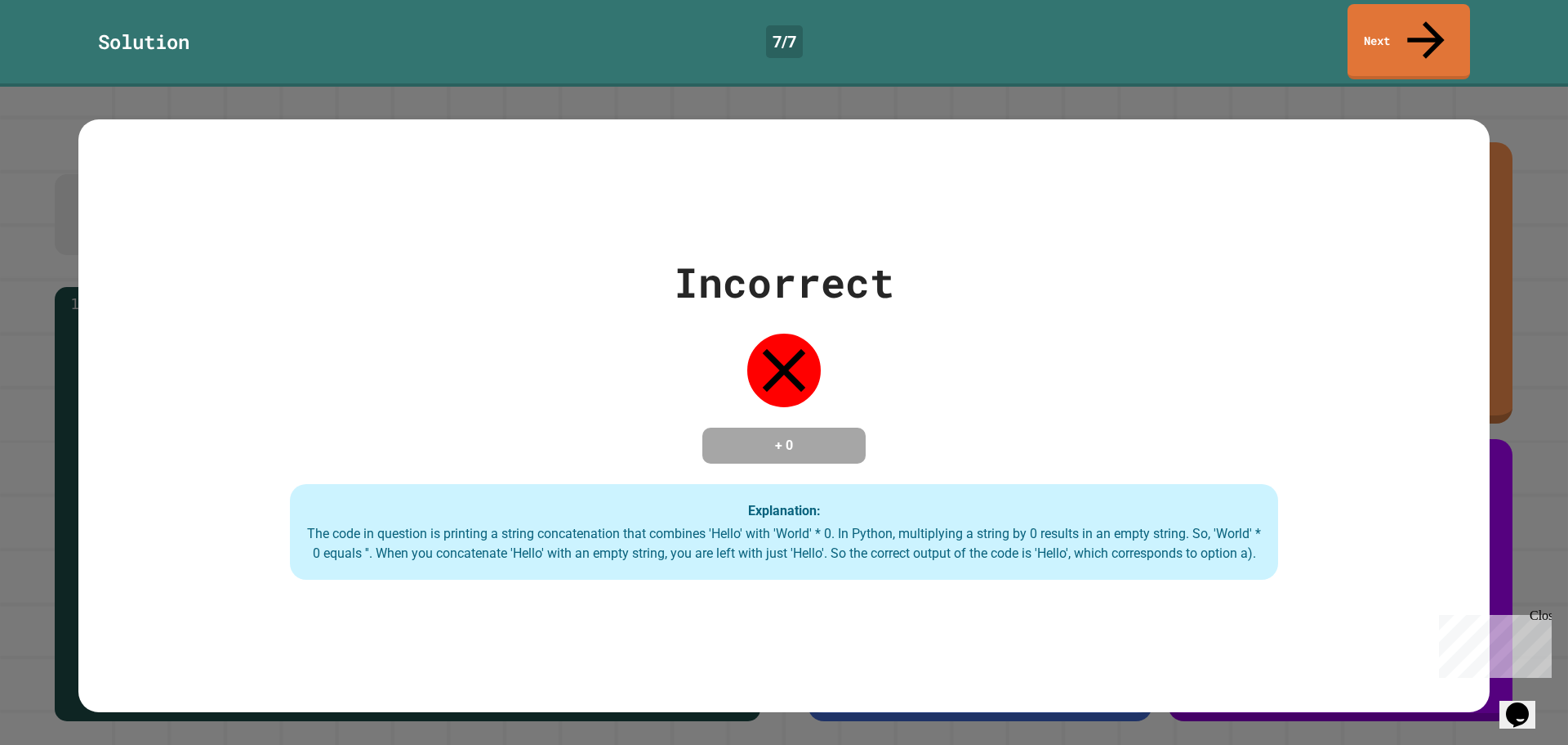
click at [1431, 4] on div "Solution 7 / 7 Next" at bounding box center [784, 43] width 1568 height 87
click at [1422, 24] on icon at bounding box center [1424, 37] width 52 height 58
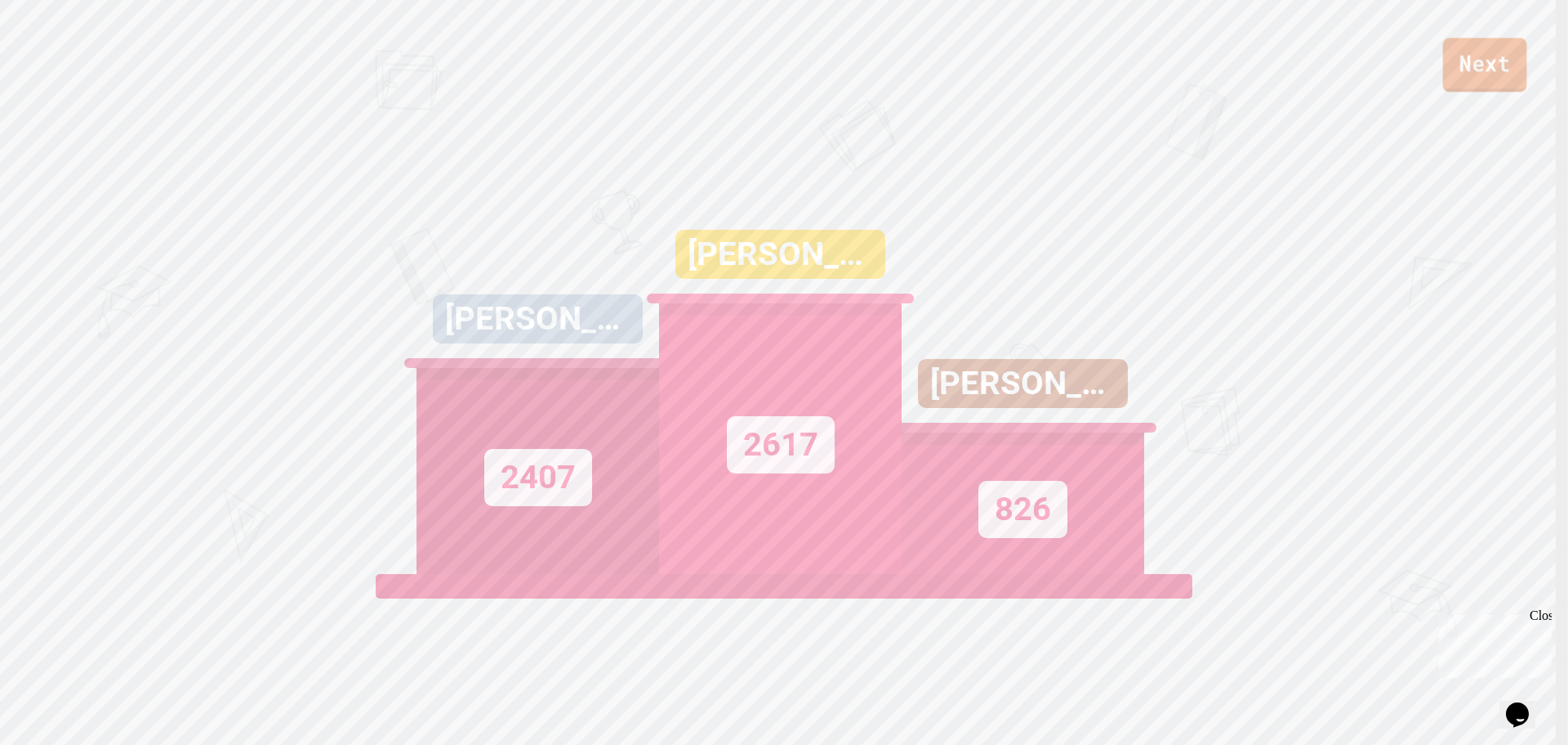
click at [1461, 66] on link "Next" at bounding box center [1486, 65] width 84 height 54
